Goal: Task Accomplishment & Management: Manage account settings

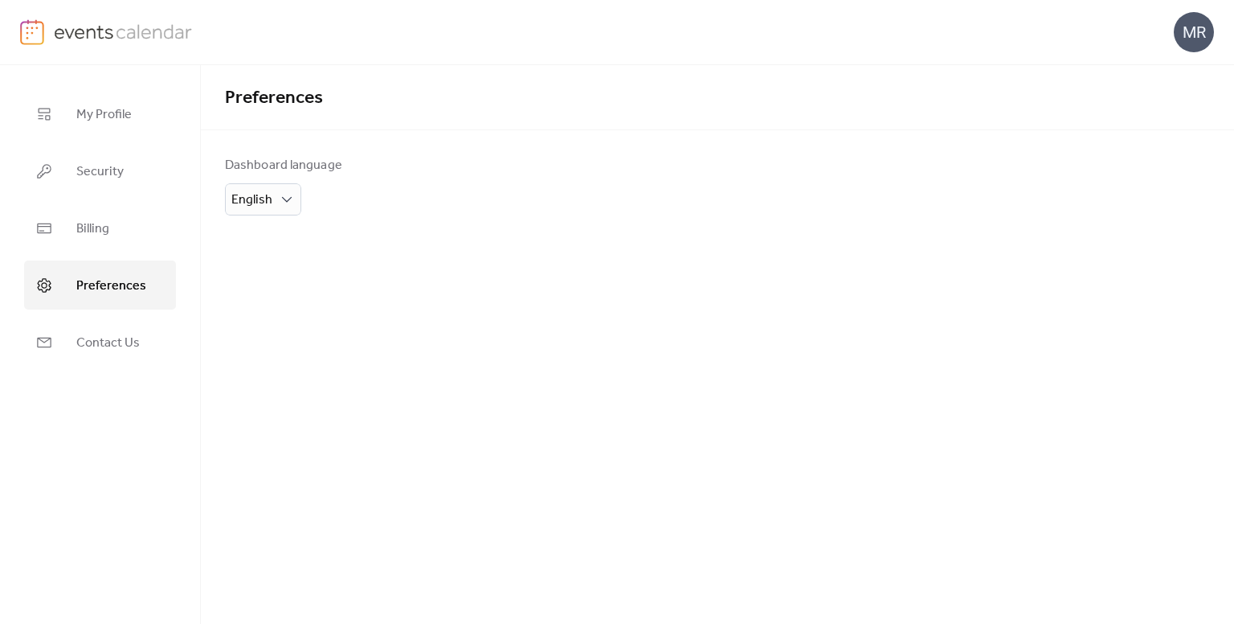
click at [31, 33] on img at bounding box center [32, 32] width 24 height 26
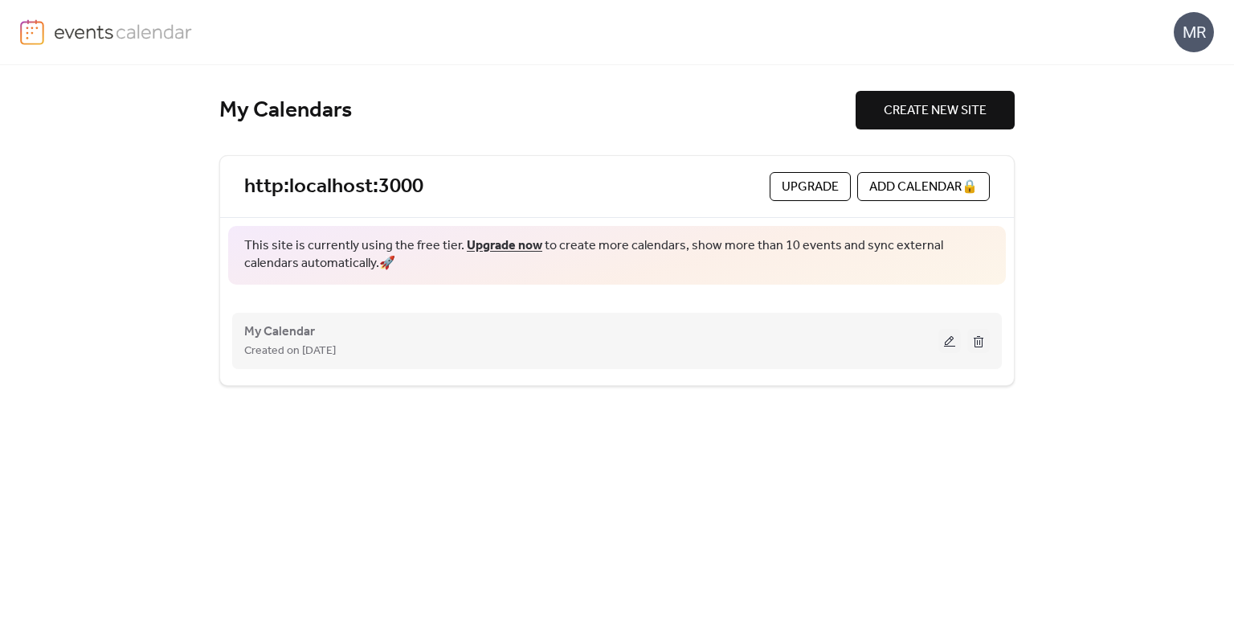
click at [321, 332] on div "My Calendar Created on 9-Oct-2025" at bounding box center [591, 340] width 694 height 39
click at [981, 338] on button at bounding box center [979, 341] width 23 height 24
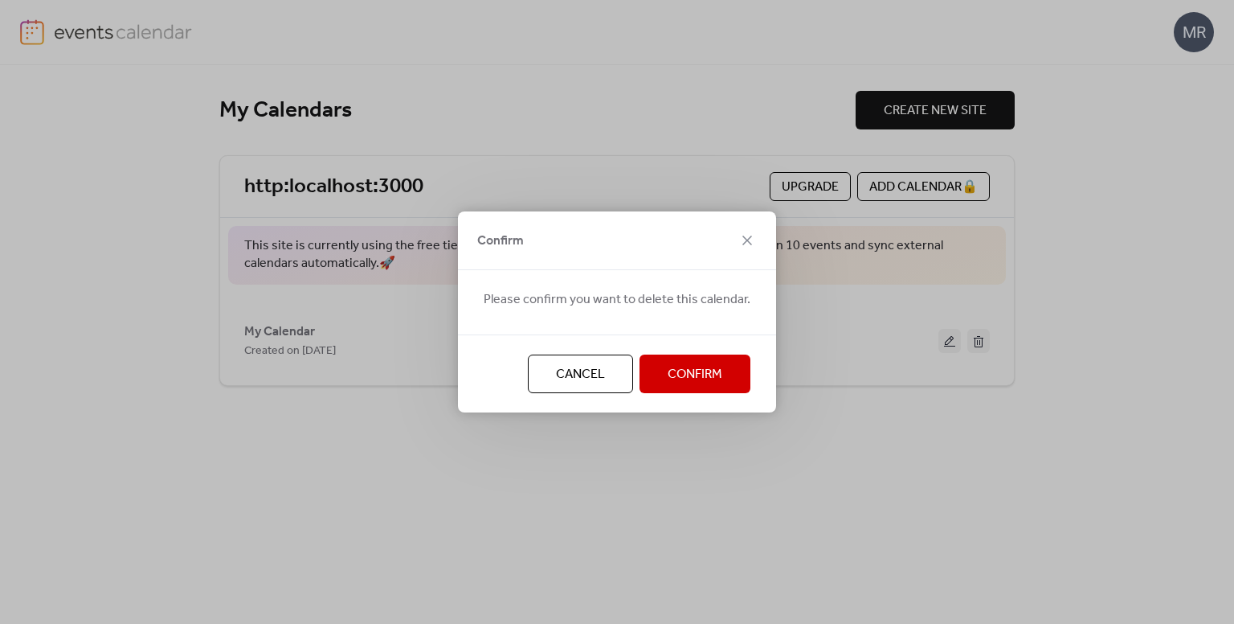
click at [717, 354] on button "Confirm" at bounding box center [695, 373] width 111 height 39
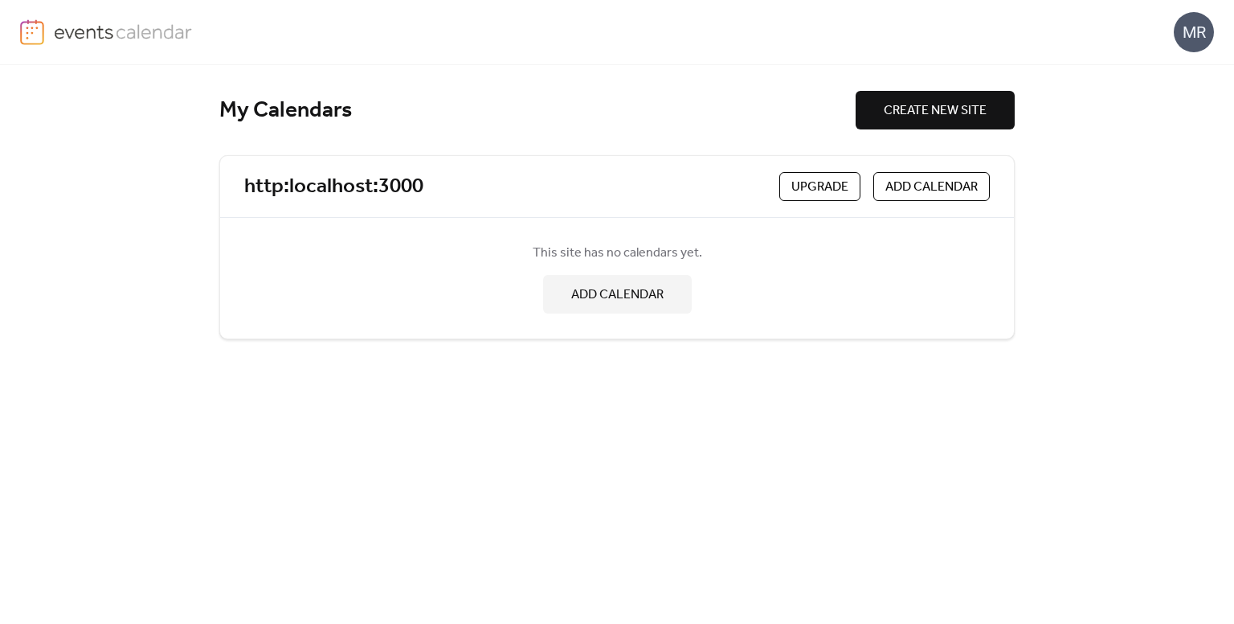
click at [960, 104] on span "CREATE NEW SITE" at bounding box center [935, 110] width 103 height 19
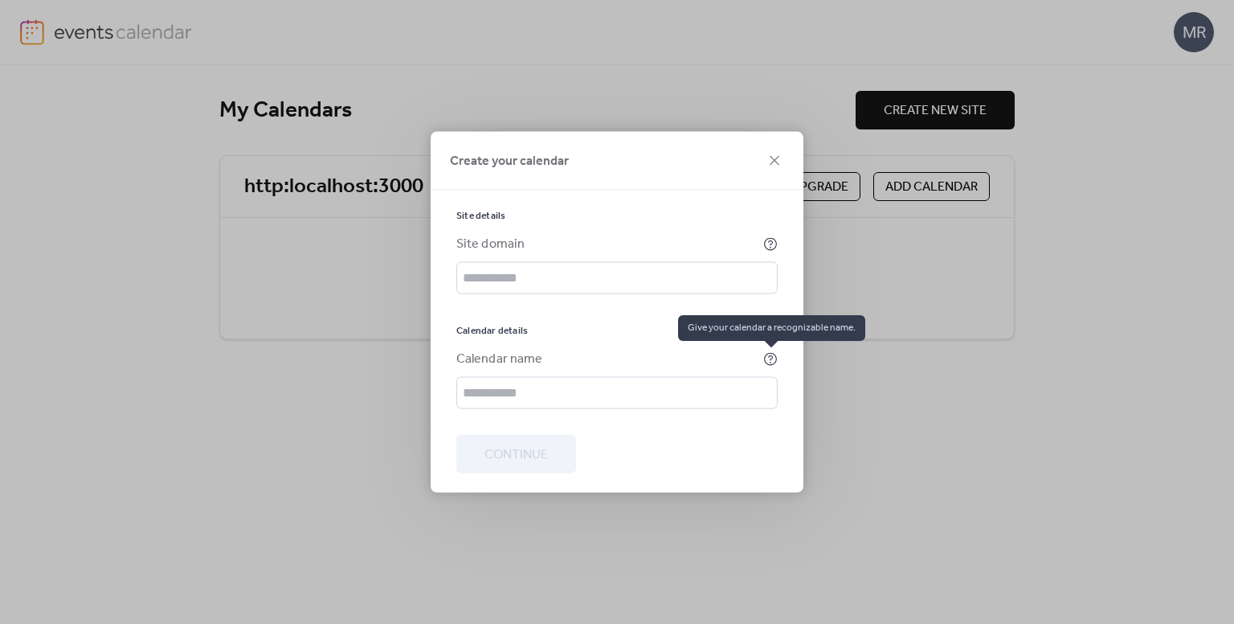
click at [771, 352] on icon at bounding box center [771, 359] width 14 height 14
click at [780, 158] on icon at bounding box center [774, 160] width 19 height 19
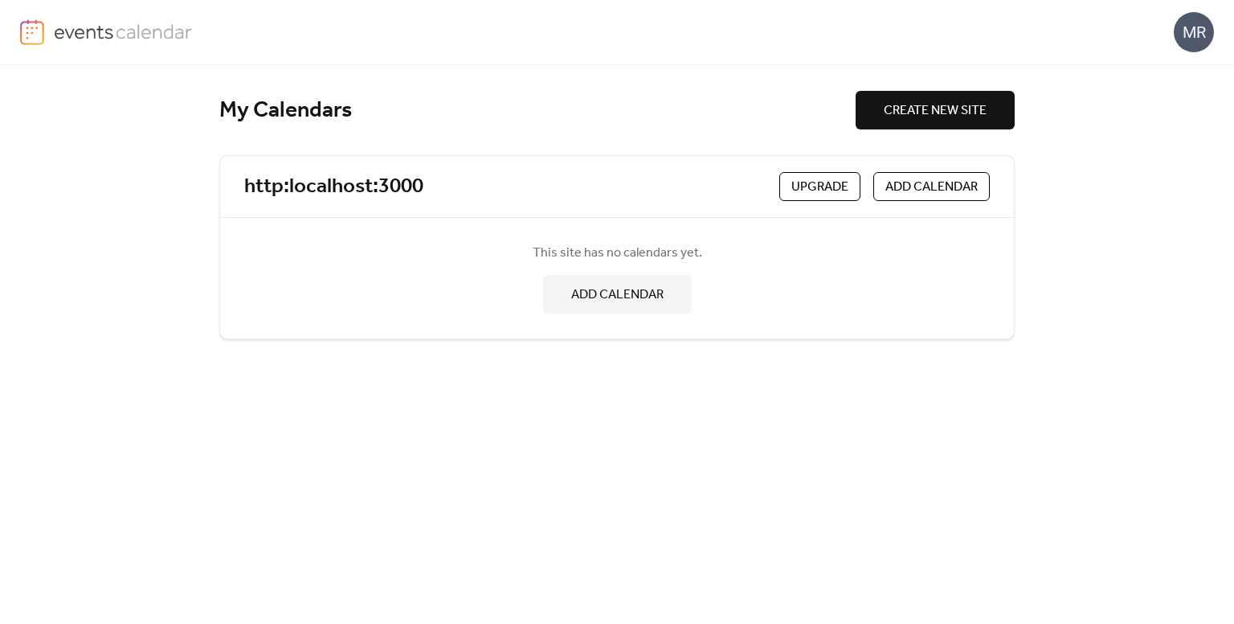
click at [624, 291] on span "ADD CALENDAR" at bounding box center [617, 294] width 92 height 19
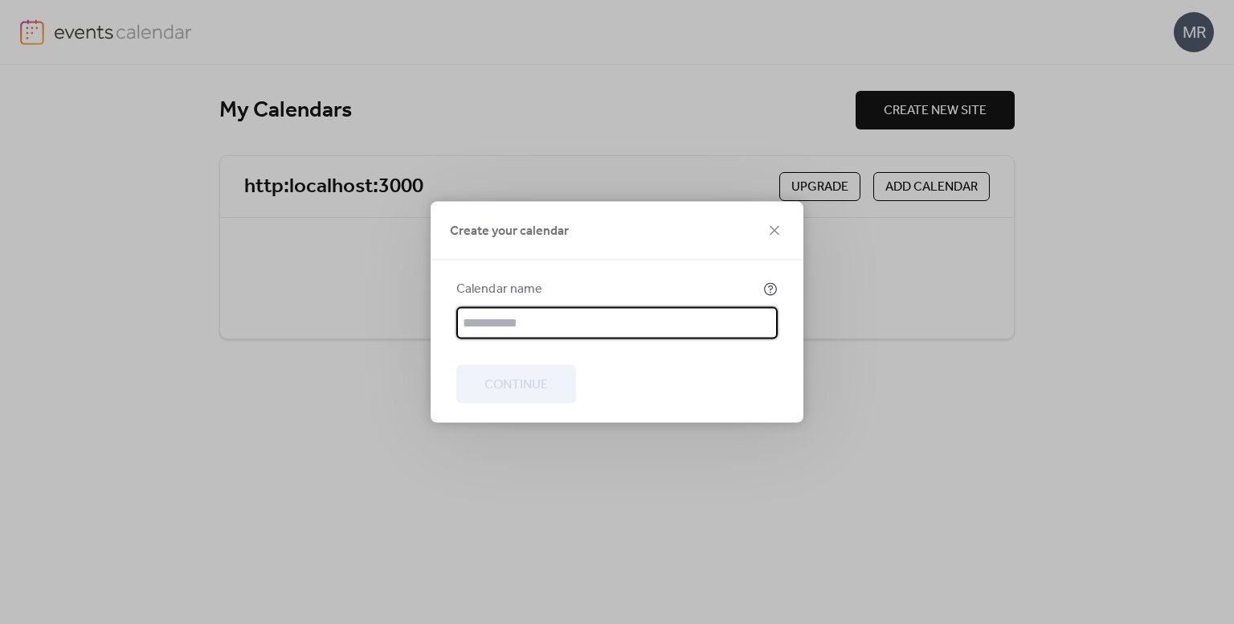
click at [563, 333] on input "text" at bounding box center [616, 323] width 321 height 32
type input "**"
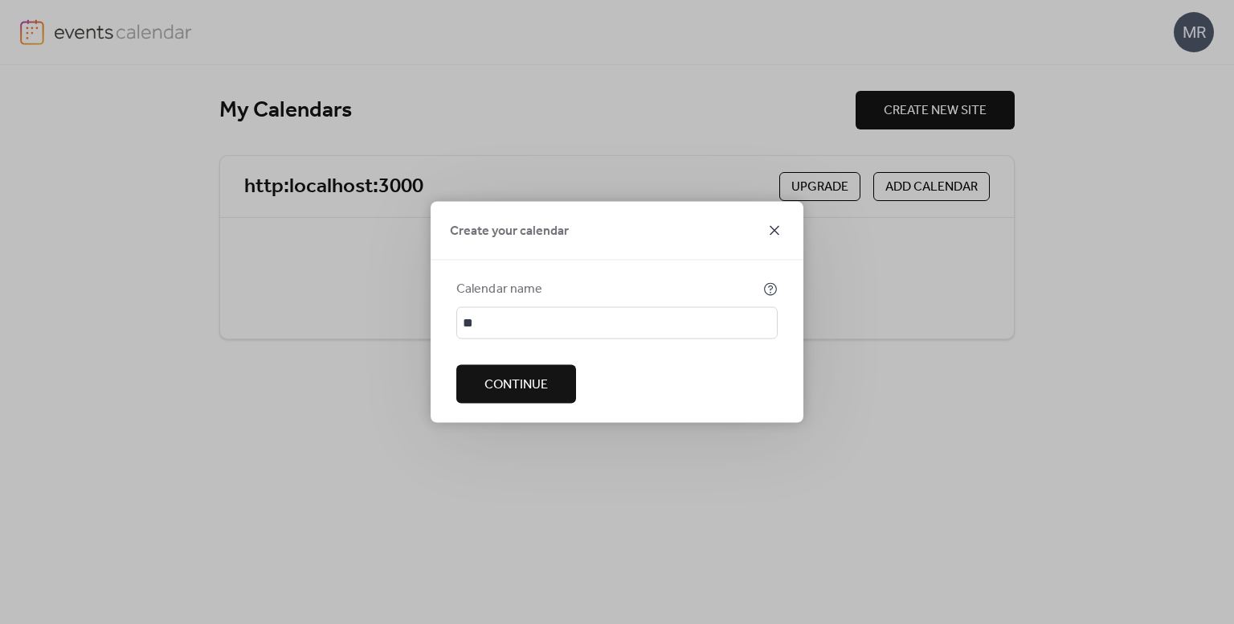
click at [777, 239] on icon at bounding box center [774, 230] width 19 height 19
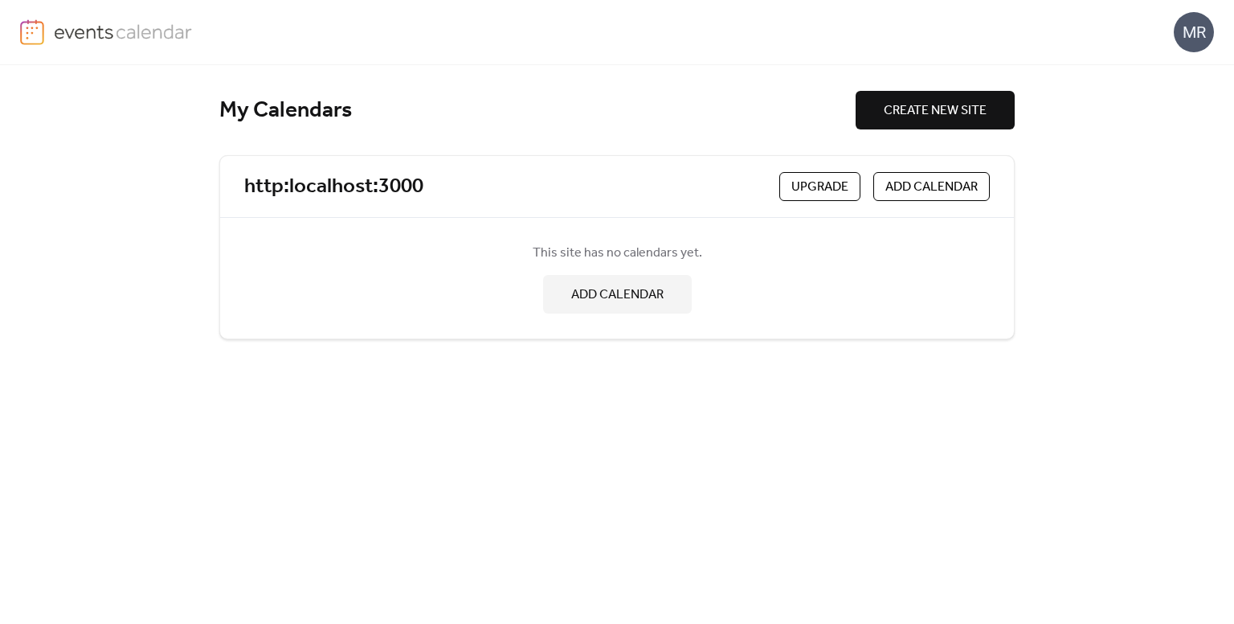
click at [38, 34] on img at bounding box center [32, 32] width 24 height 26
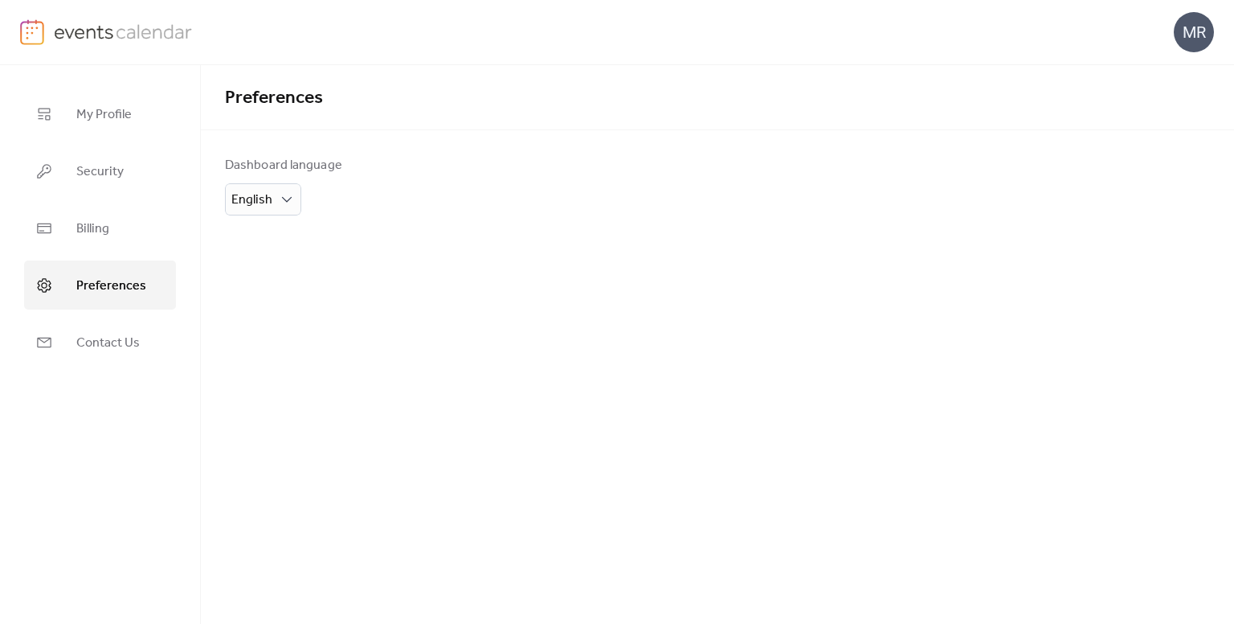
click at [28, 23] on img at bounding box center [32, 32] width 24 height 26
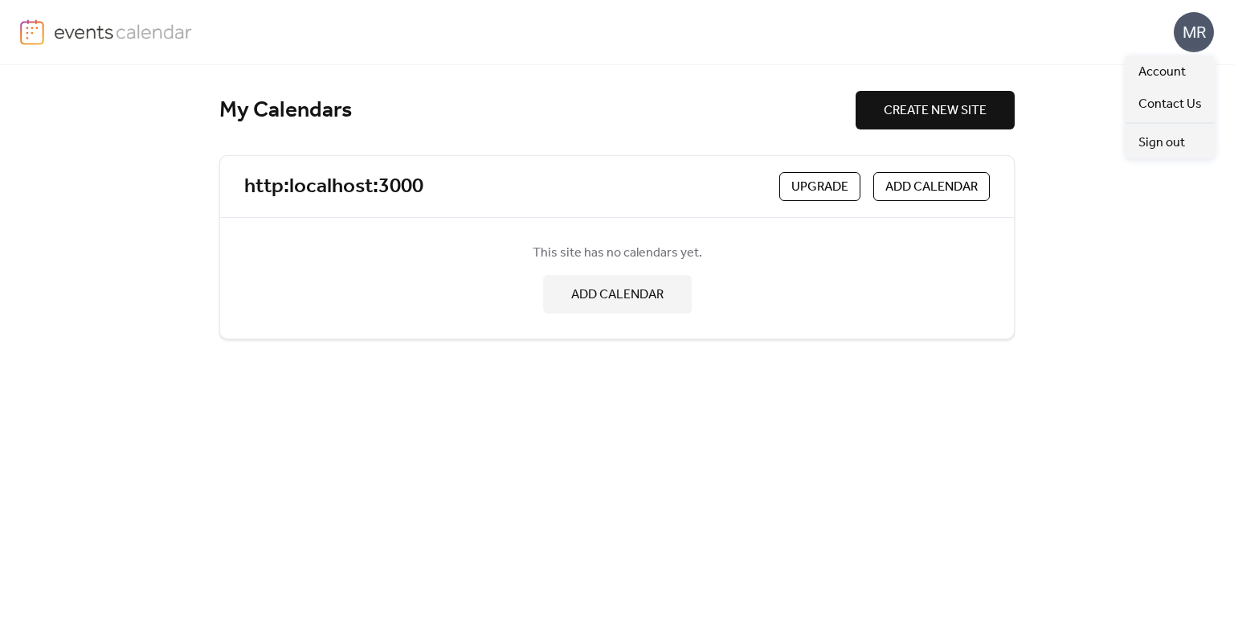
click at [1193, 17] on div "MR" at bounding box center [1194, 32] width 40 height 40
click at [1068, 68] on div "My Calendars CREATE NEW SITE http:localhost:3000 Upgrade ADD CALENDAR This site…" at bounding box center [617, 344] width 1234 height 559
click at [1187, 42] on div "MR" at bounding box center [1194, 32] width 40 height 40
click at [1153, 151] on span "Sign out" at bounding box center [1162, 142] width 47 height 19
